Goal: Information Seeking & Learning: Understand process/instructions

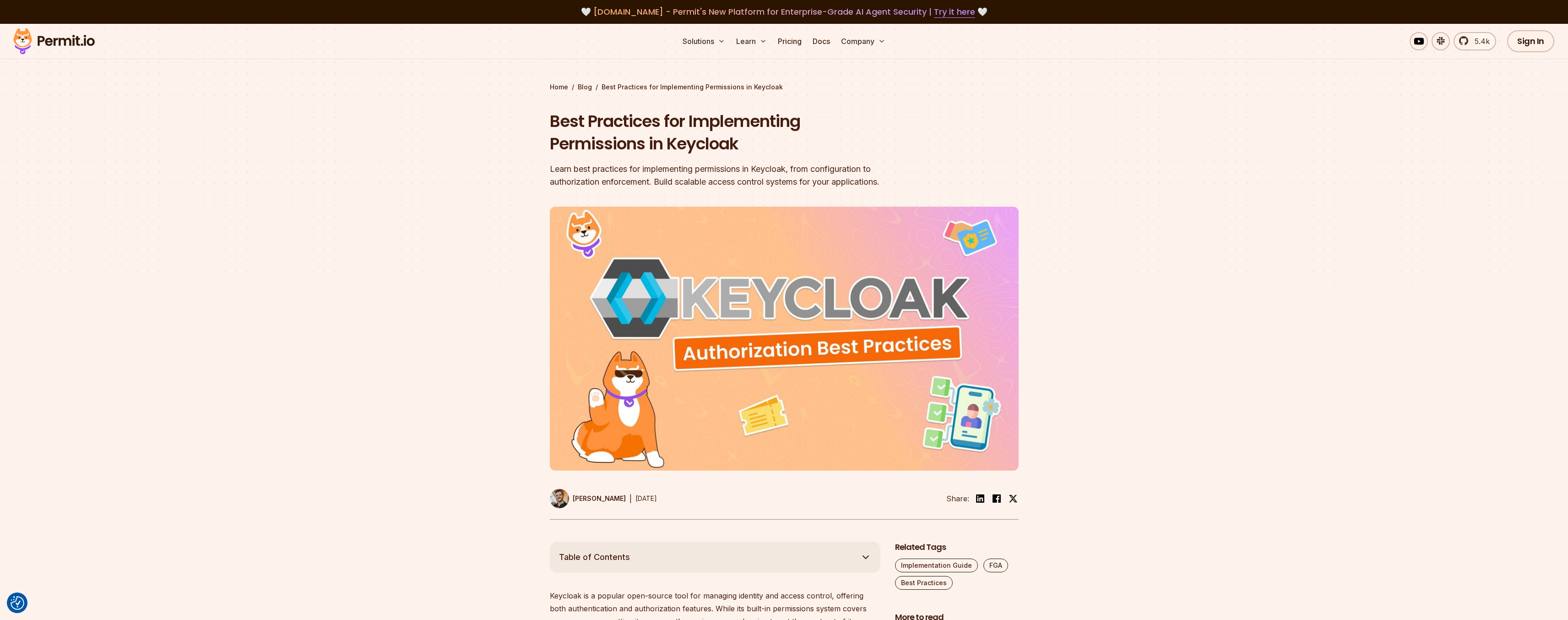
click at [373, 359] on div at bounding box center [784, 373] width 1568 height 337
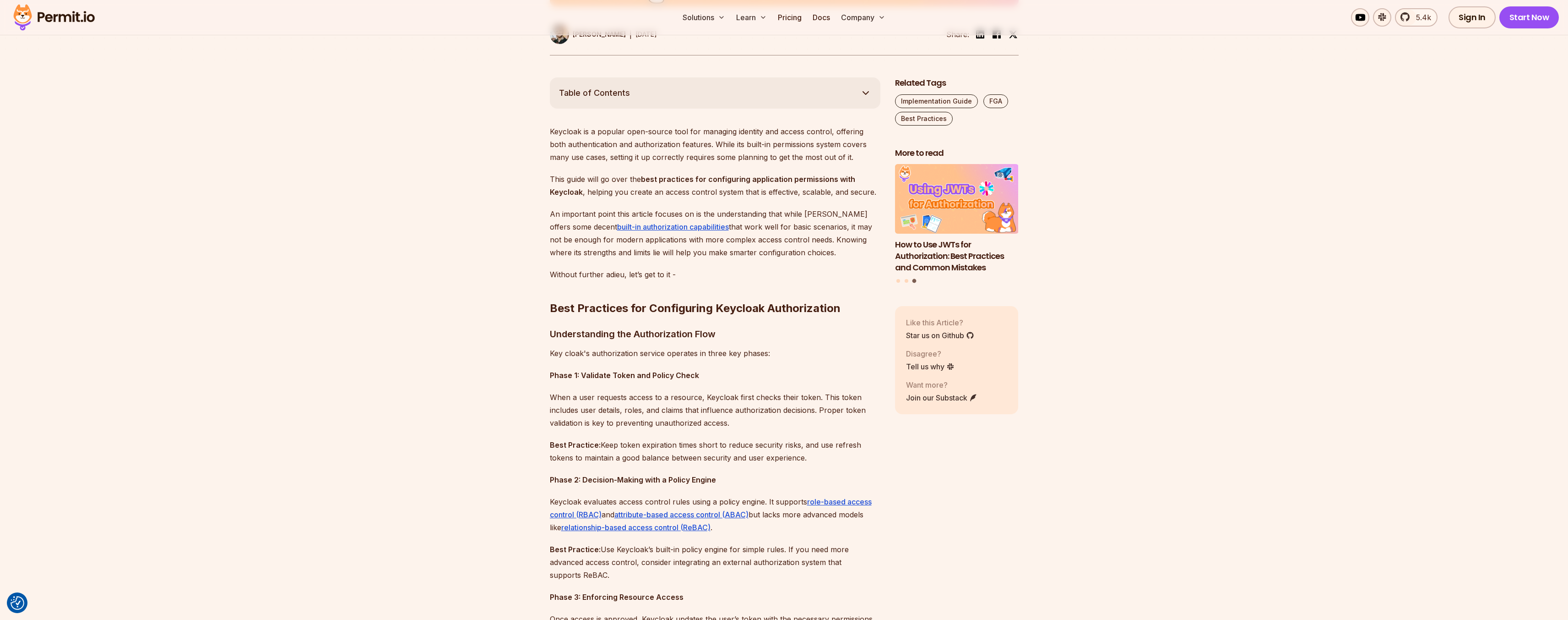
scroll to position [550, 0]
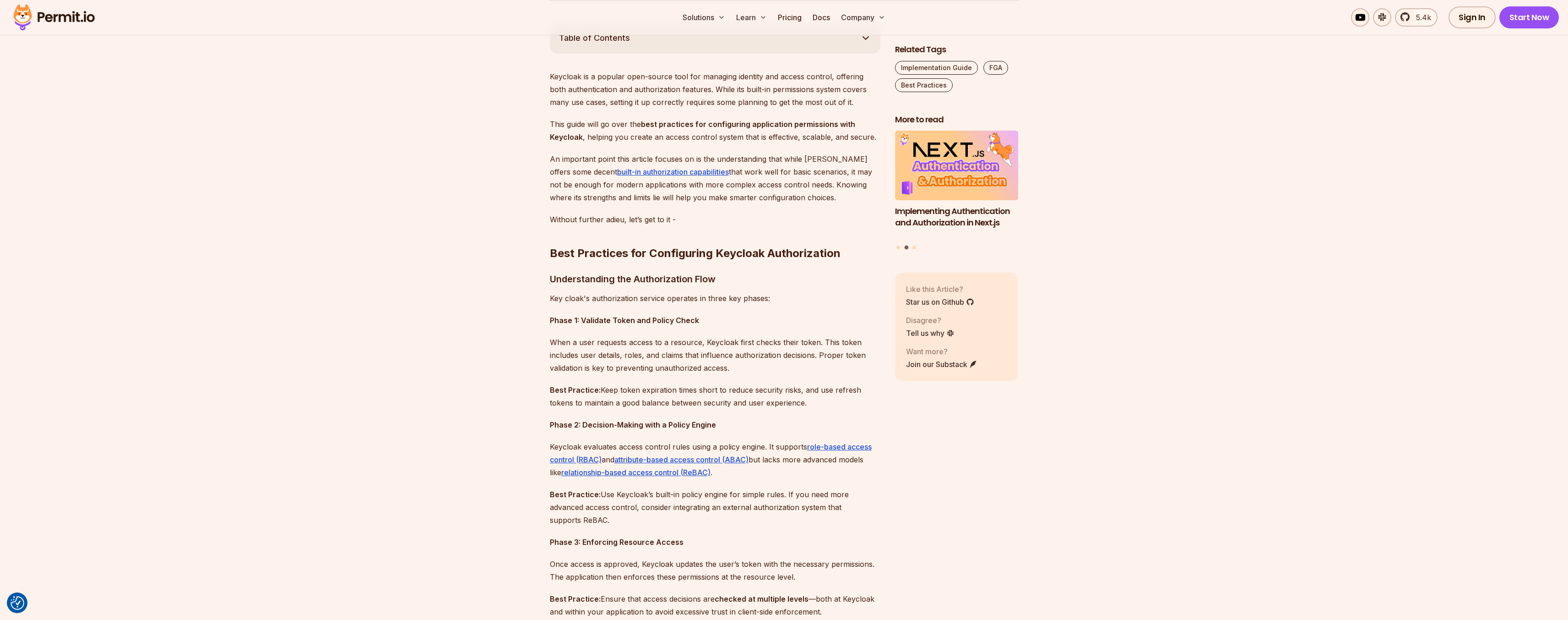
scroll to position [495, 0]
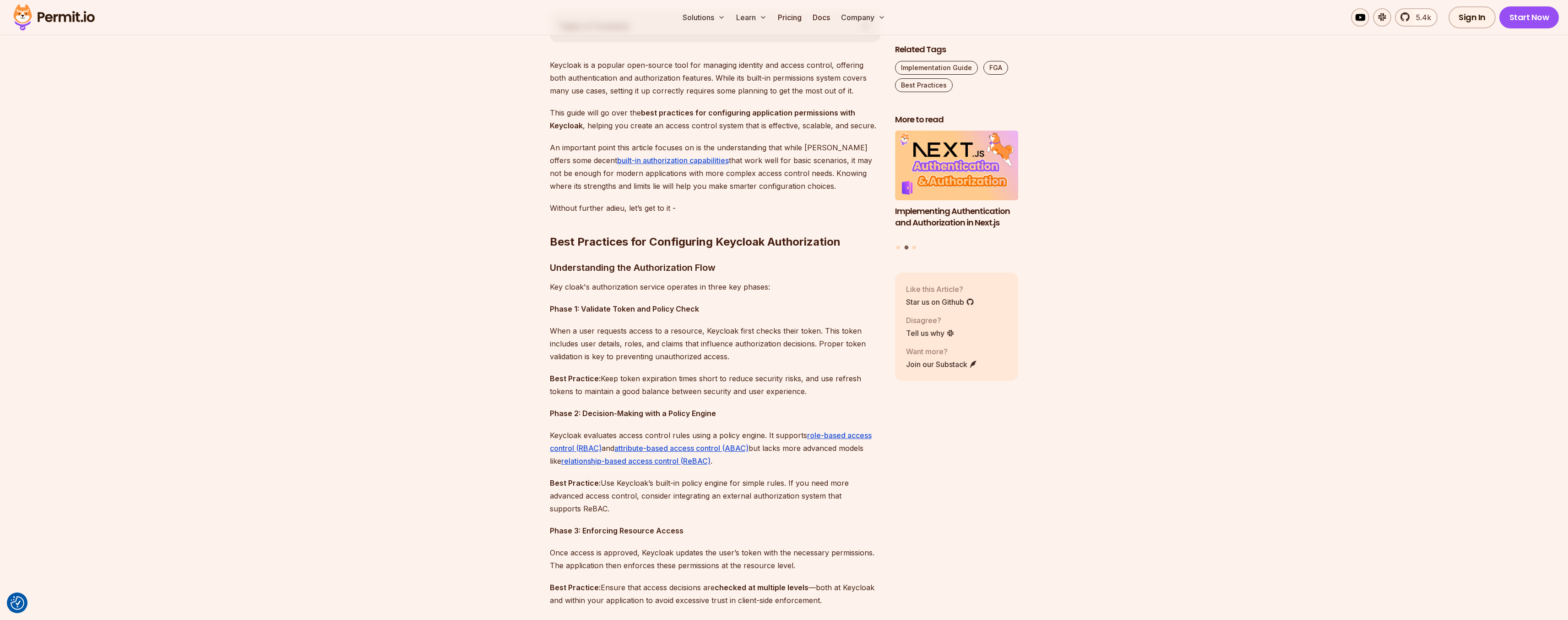
scroll to position [550, 0]
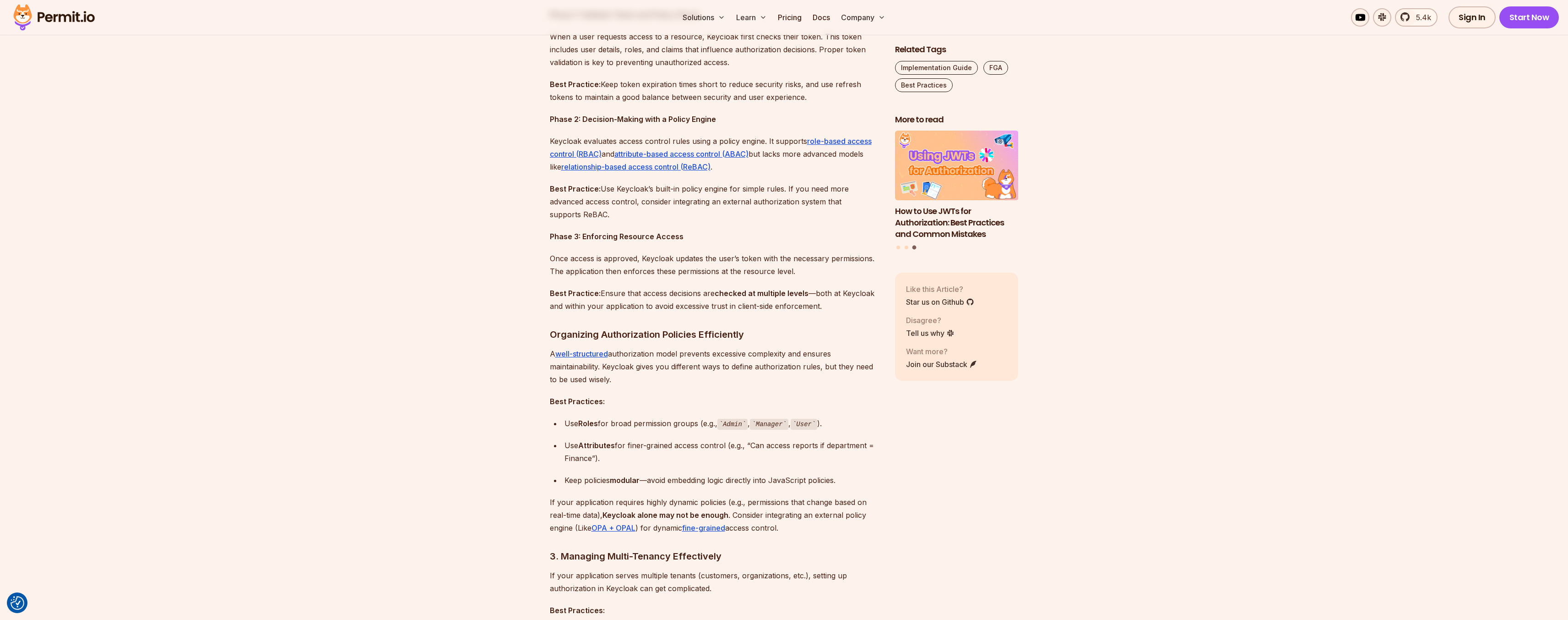
scroll to position [880, 0]
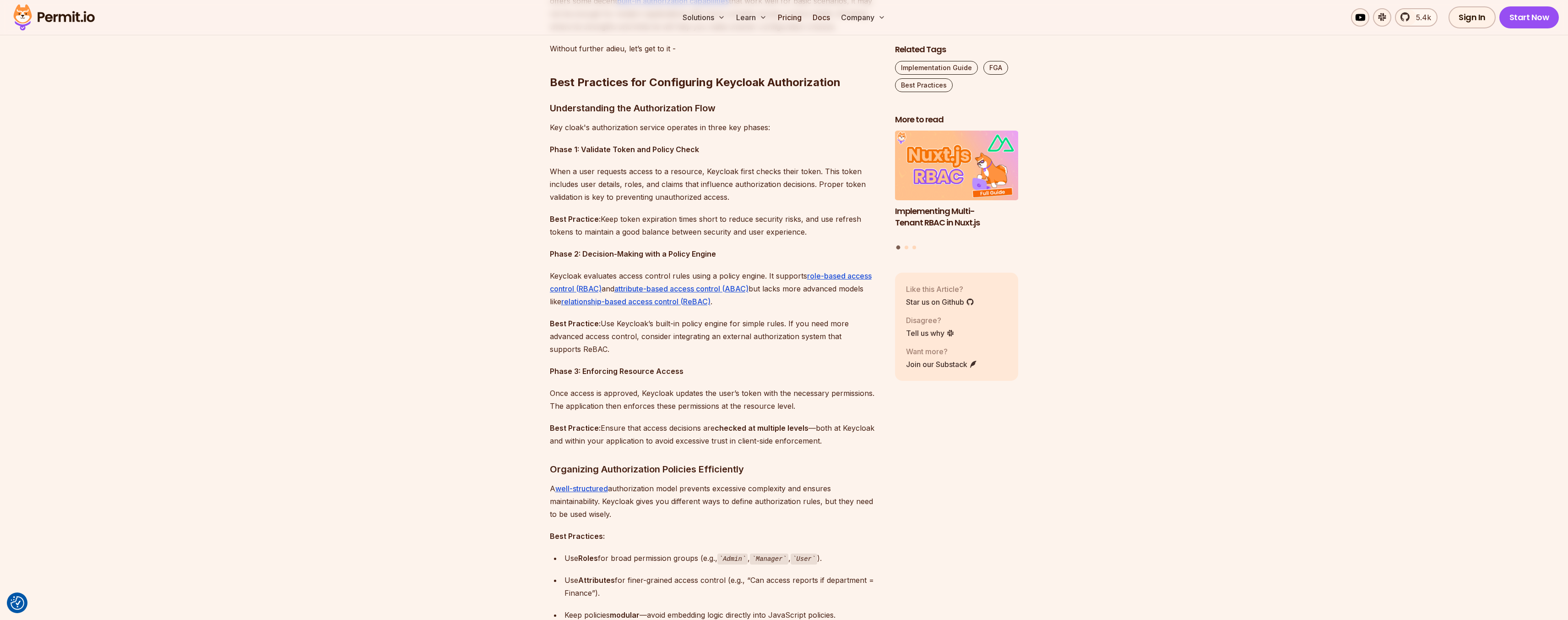
scroll to position [714, 0]
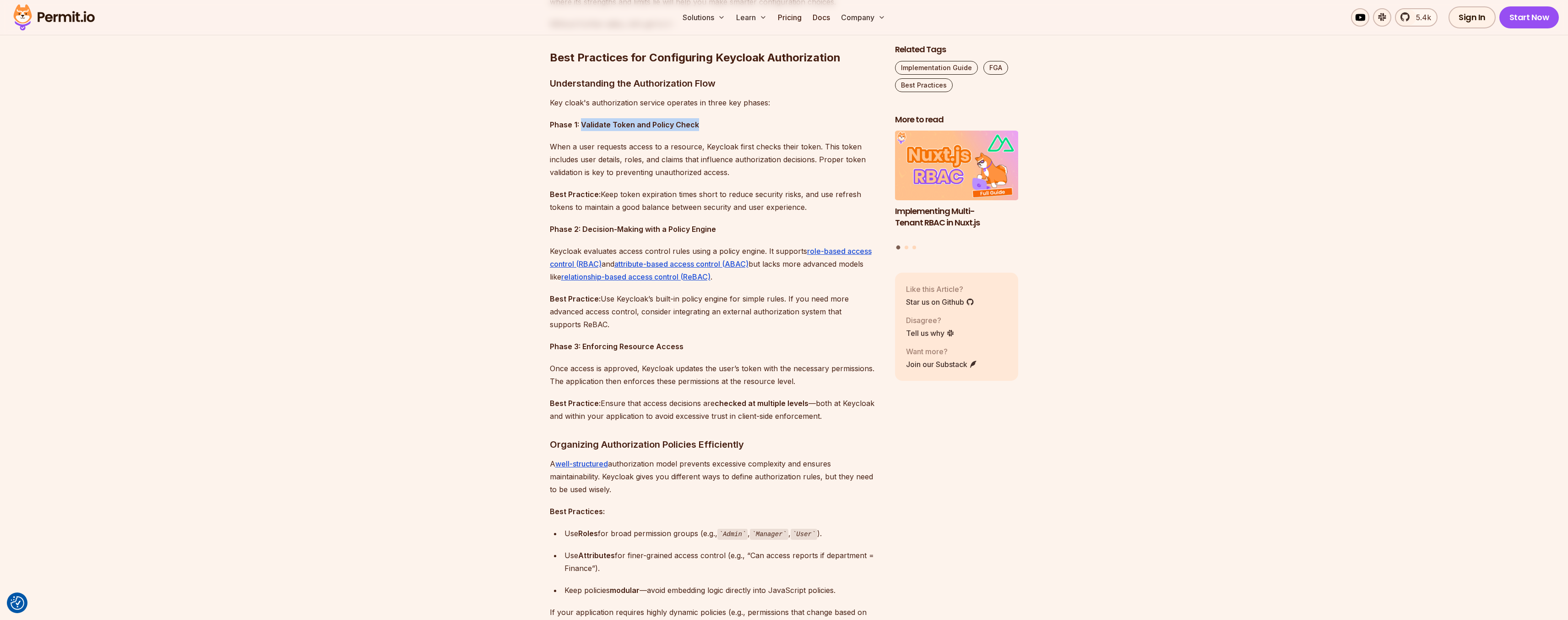
drag, startPoint x: 581, startPoint y: 123, endPoint x: 708, endPoint y: 119, distance: 127.1
click at [708, 119] on p "Phase 1: Validate Token and Policy Check" at bounding box center [715, 124] width 330 height 12
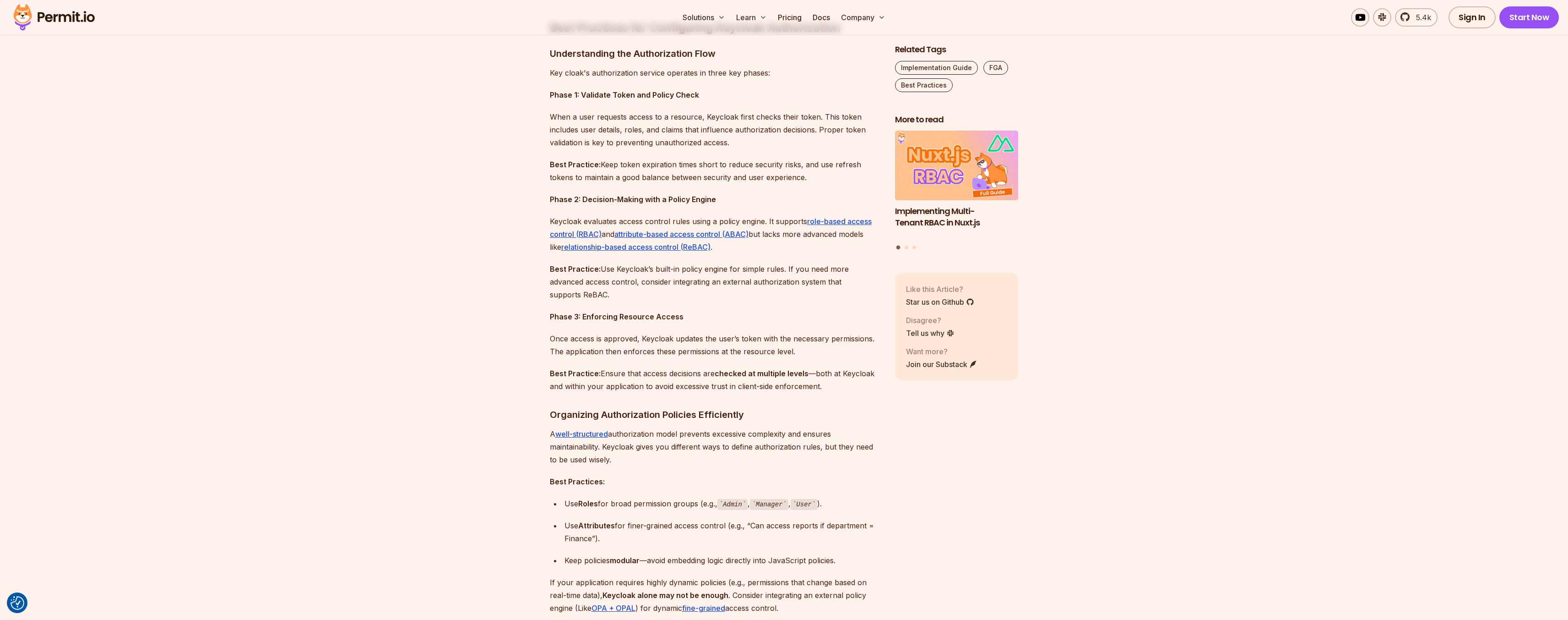
scroll to position [769, 0]
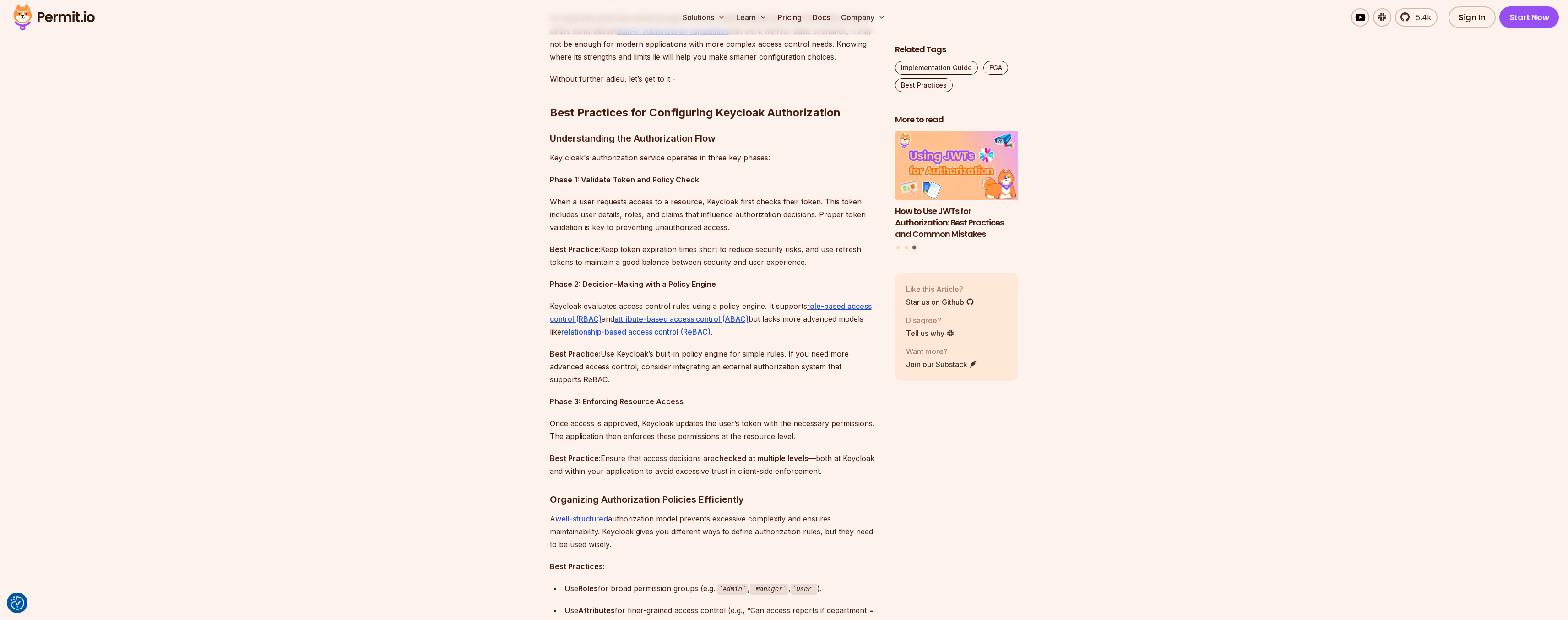
scroll to position [714, 0]
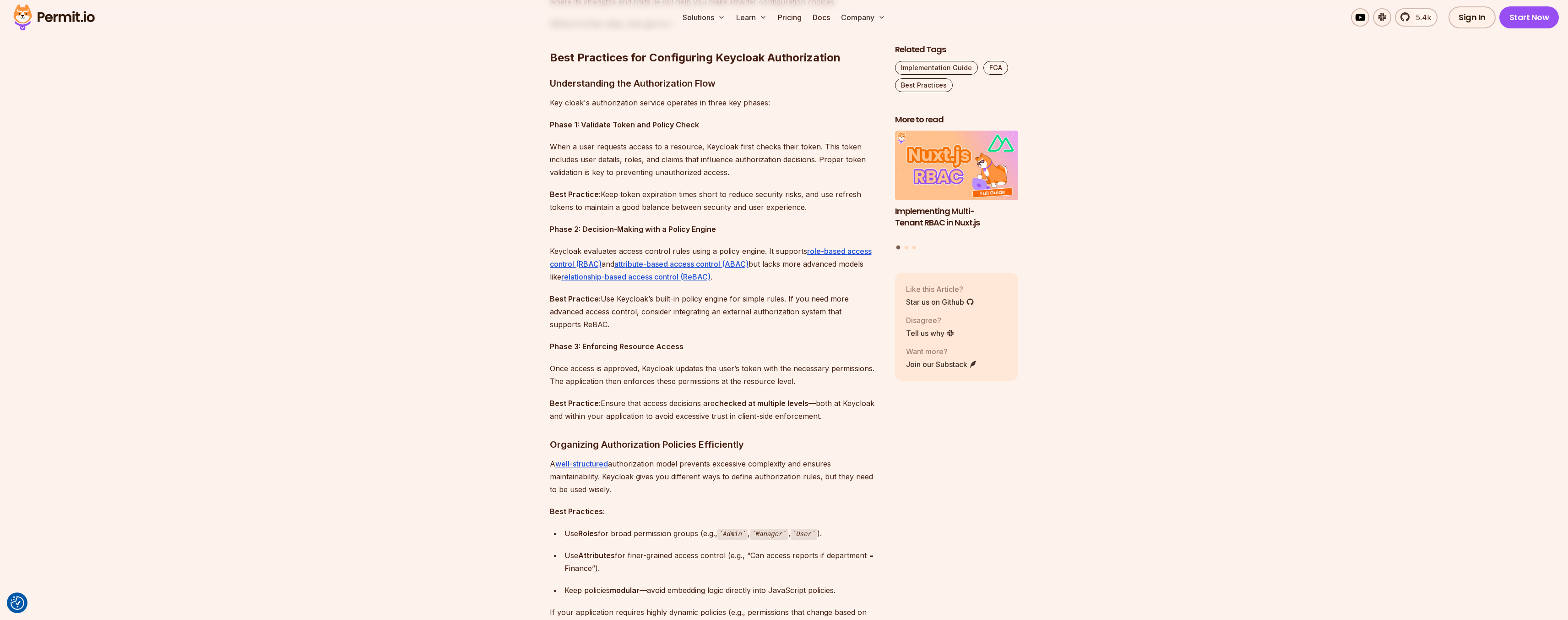
click at [733, 177] on p "When a user requests access to a resource, Keycloak first checks their token. T…" at bounding box center [715, 159] width 330 height 38
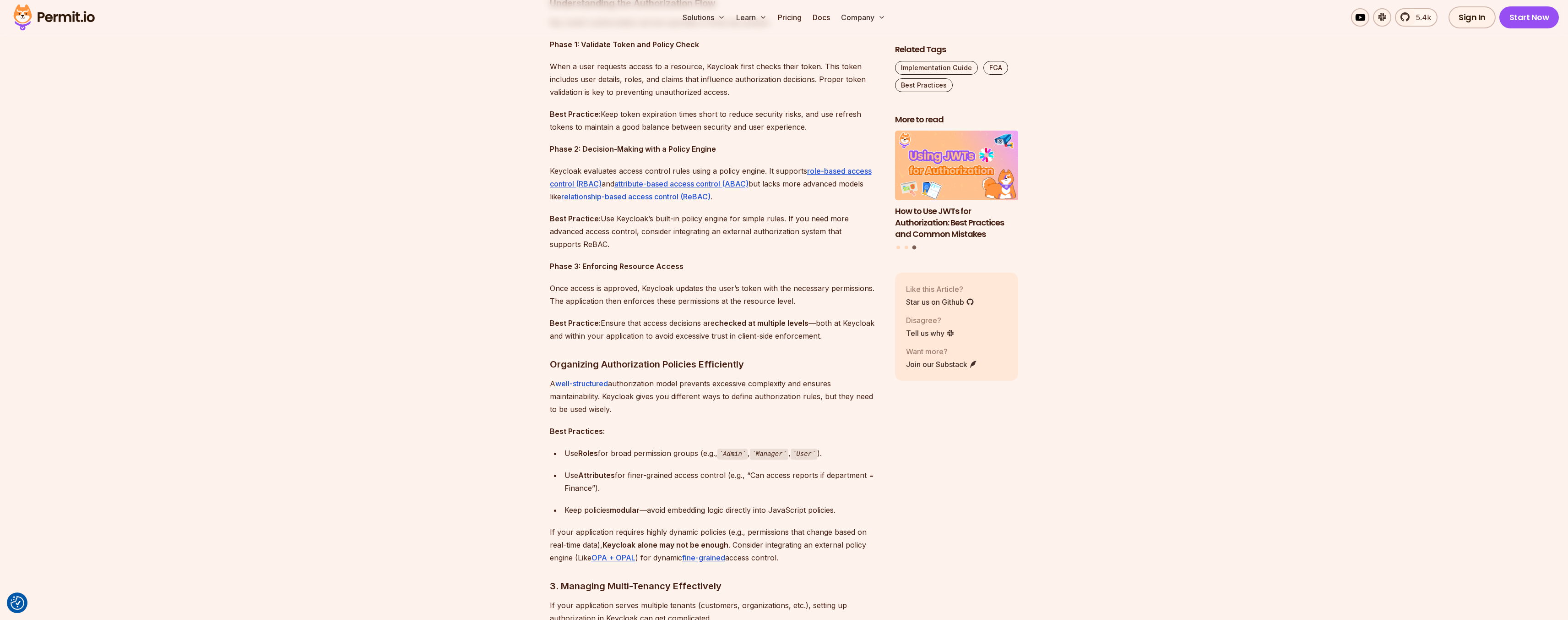
scroll to position [769, 0]
